Goal: Information Seeking & Learning: Find specific fact

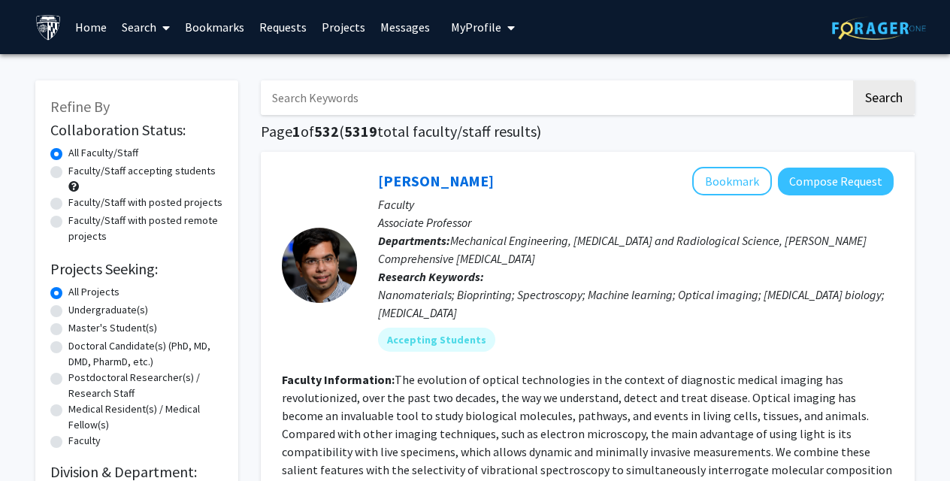
click at [418, 93] on input "Search Keywords" at bounding box center [556, 97] width 590 height 35
type input "raj"
click at [853, 80] on button "Search" at bounding box center [884, 97] width 62 height 35
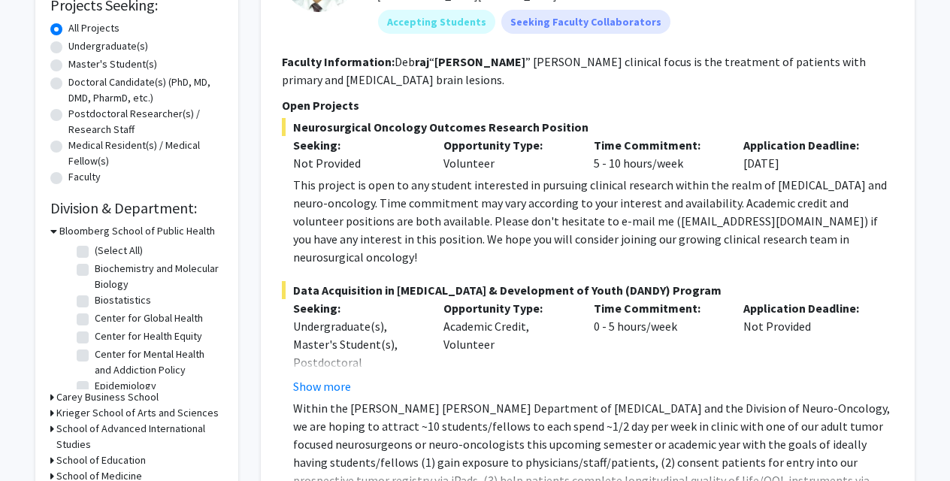
scroll to position [261, 0]
